Goal: Information Seeking & Learning: Learn about a topic

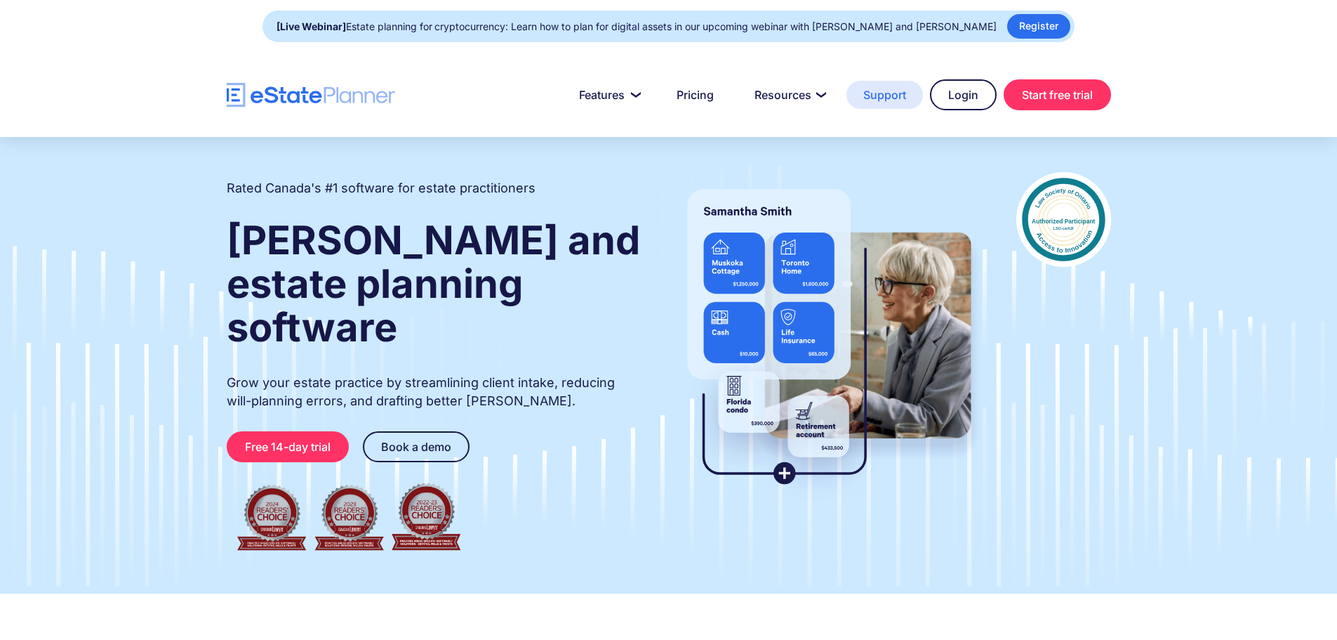
click at [892, 92] on link "Support" at bounding box center [885, 95] width 77 height 28
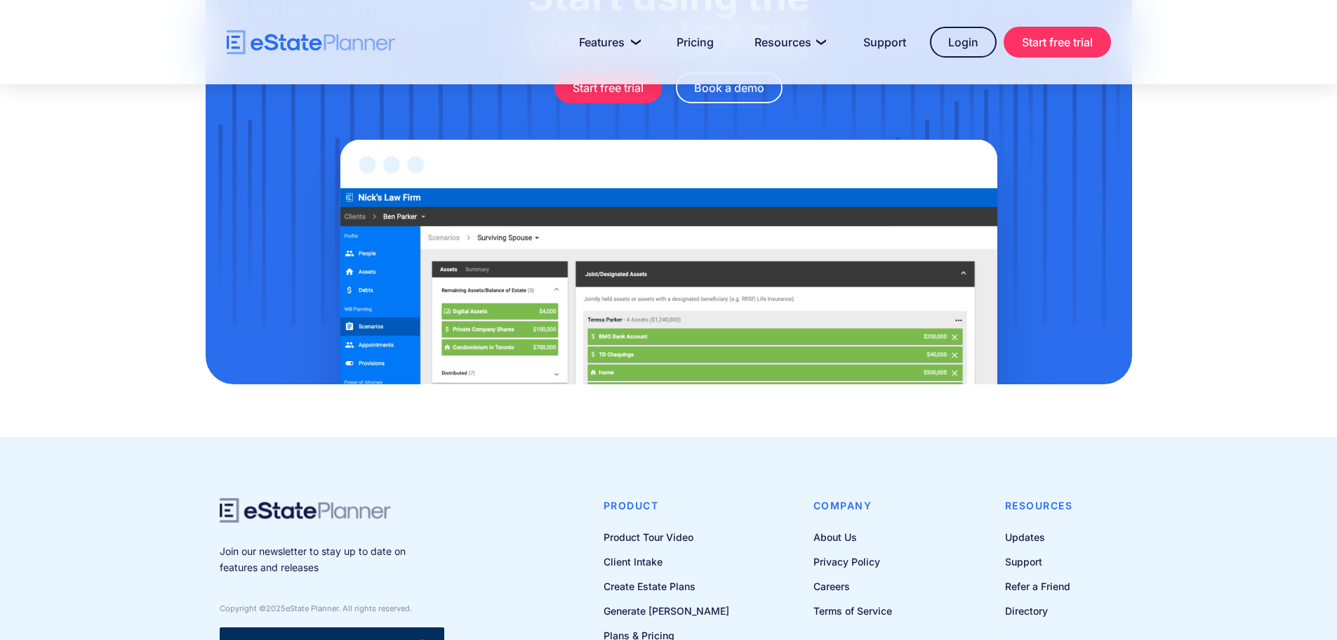
scroll to position [4602, 0]
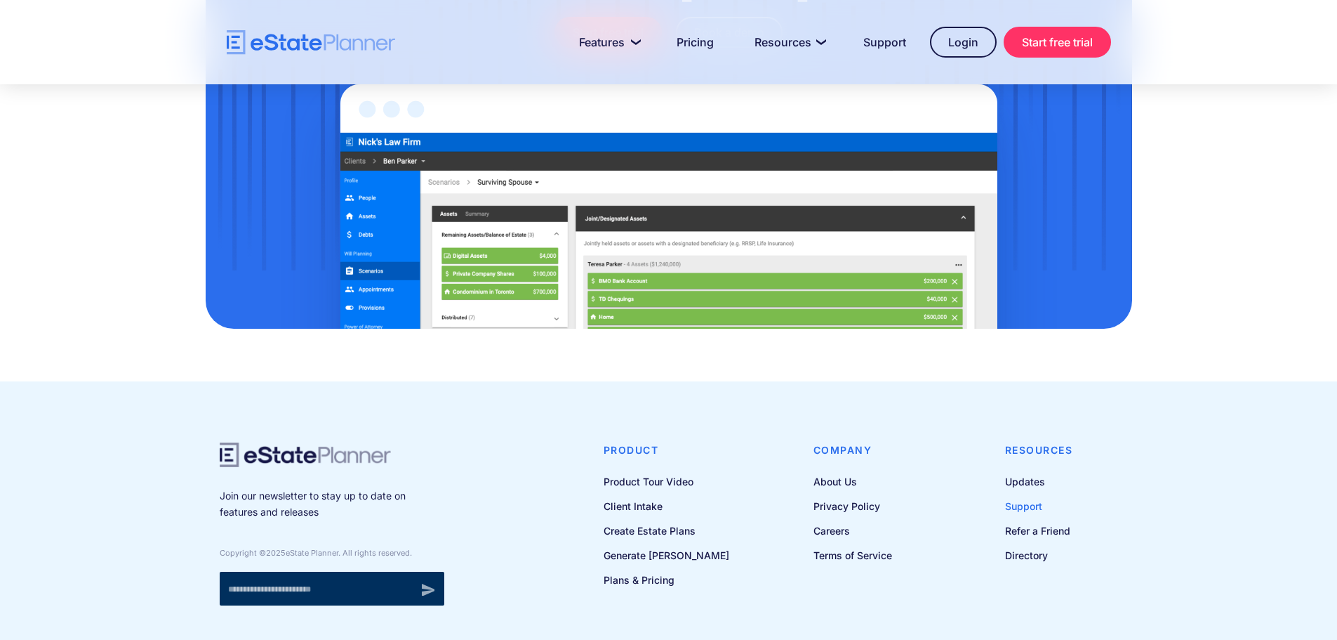
click at [1019, 497] on link "Support" at bounding box center [1039, 506] width 68 height 18
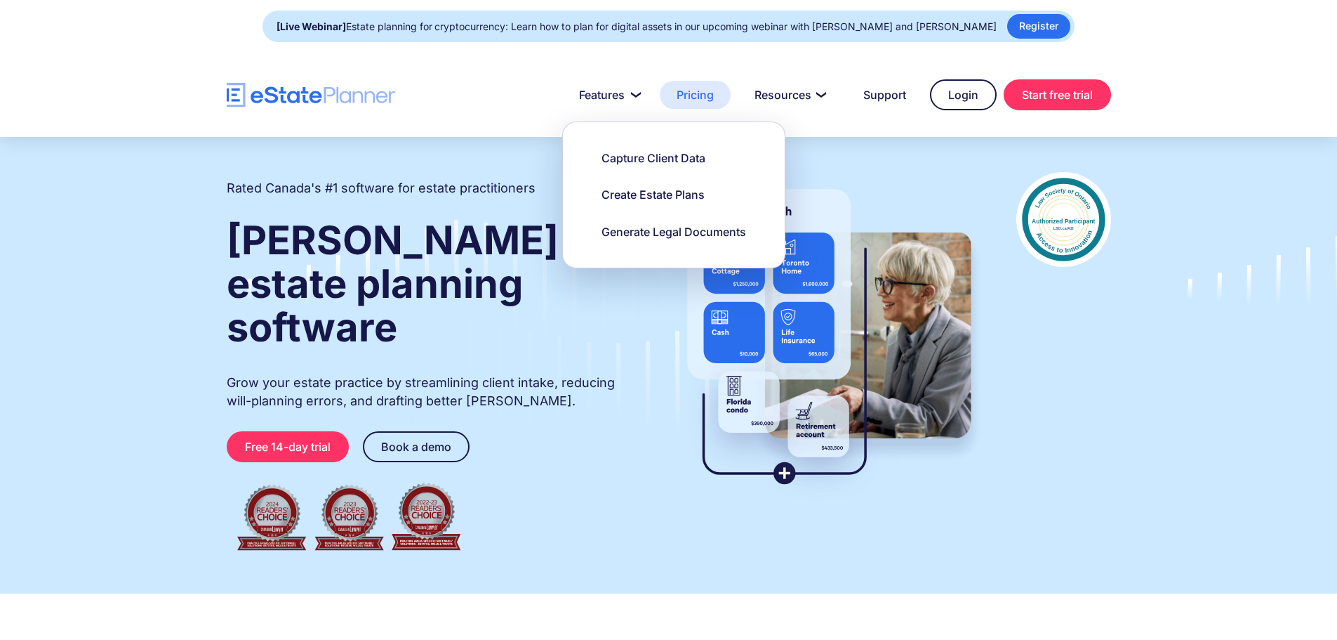
click at [706, 95] on link "Pricing" at bounding box center [695, 95] width 71 height 28
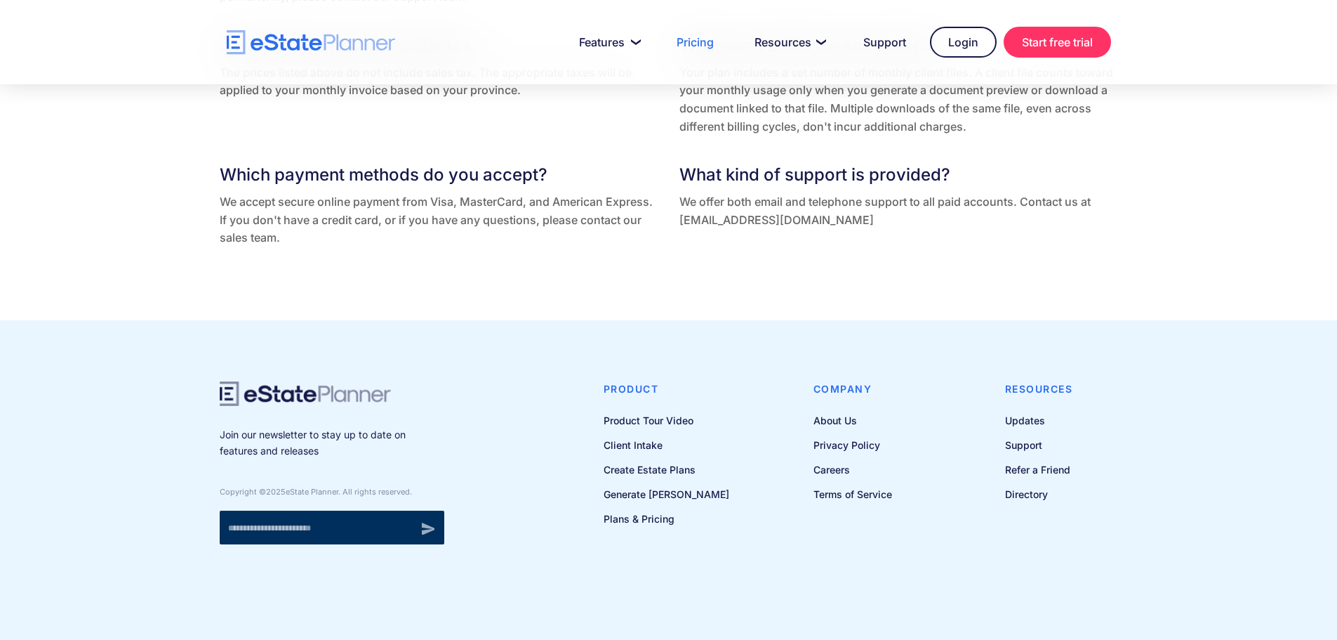
scroll to position [3111, 0]
click at [670, 445] on link "Client Intake" at bounding box center [667, 444] width 126 height 18
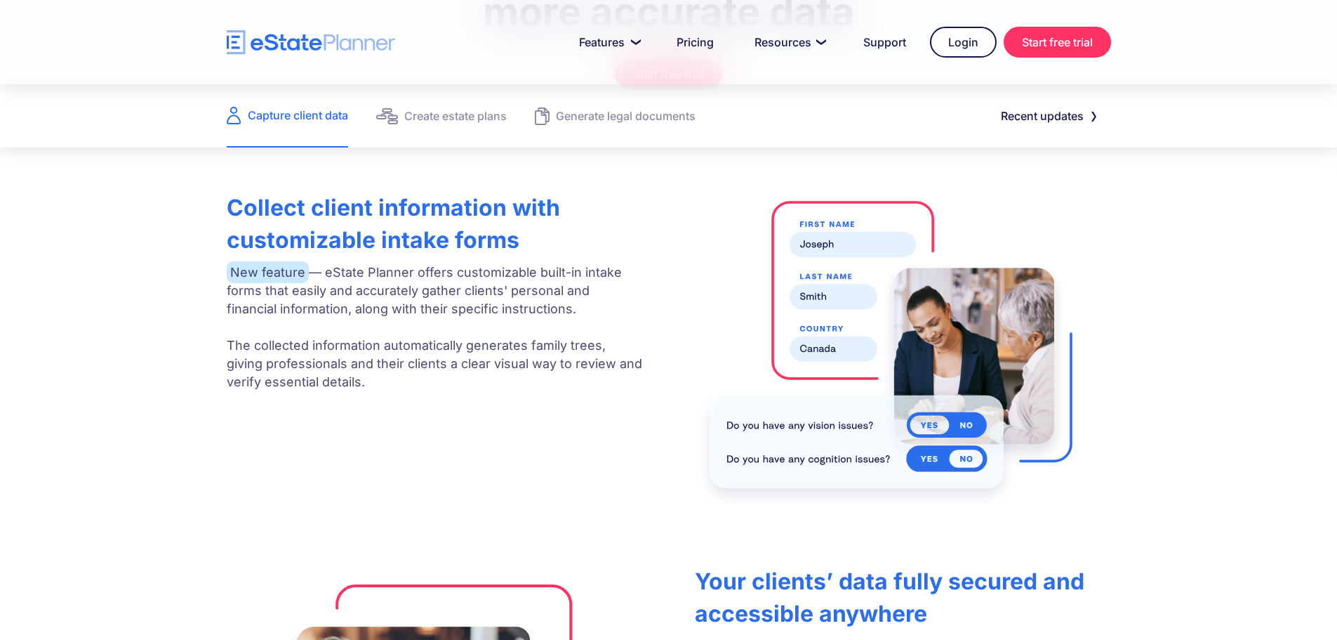
scroll to position [351, 0]
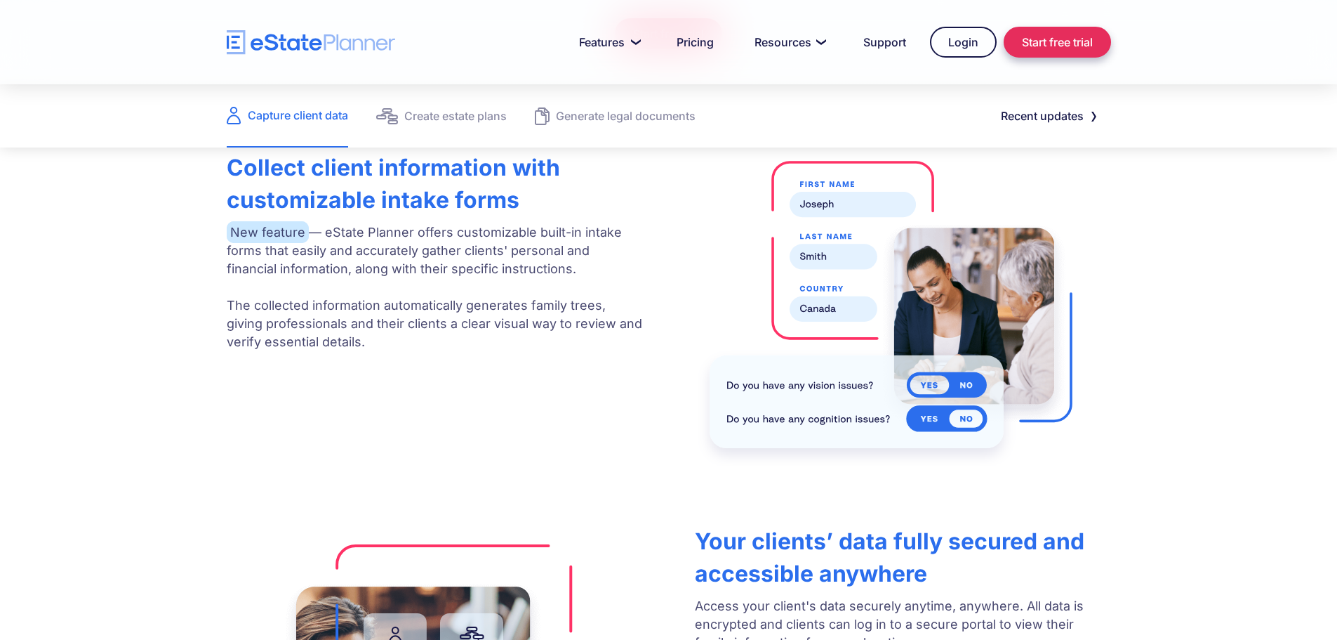
click at [1084, 46] on link "Start free trial" at bounding box center [1057, 42] width 107 height 31
